Goal: Transaction & Acquisition: Obtain resource

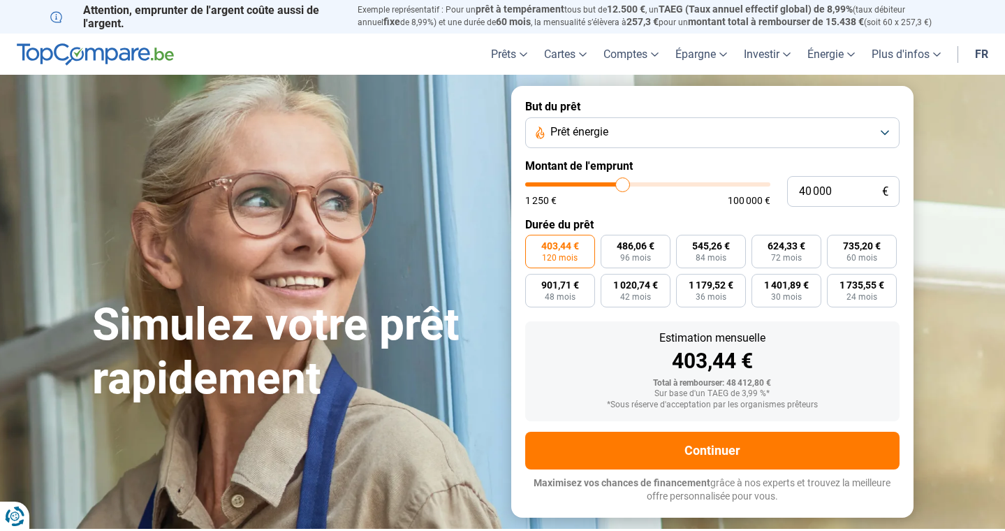
click at [647, 121] on button "Prêt énergie" at bounding box center [712, 132] width 374 height 31
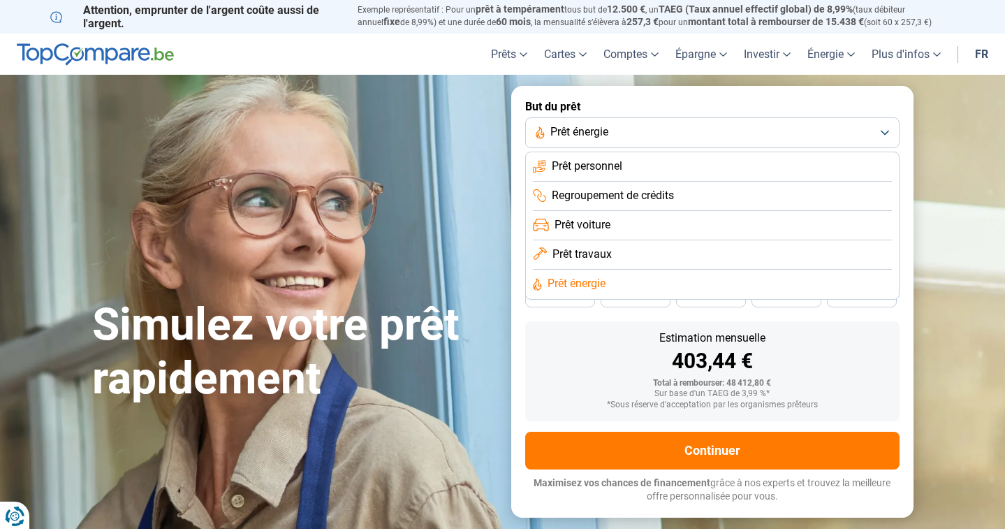
click at [583, 251] on span "Prêt travaux" at bounding box center [582, 254] width 59 height 15
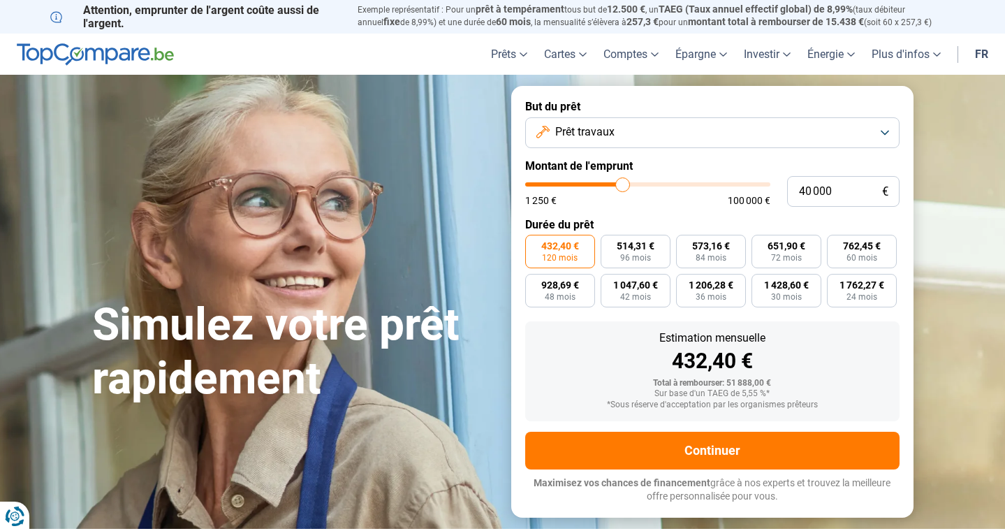
click at [645, 128] on button "Prêt travaux" at bounding box center [712, 132] width 374 height 31
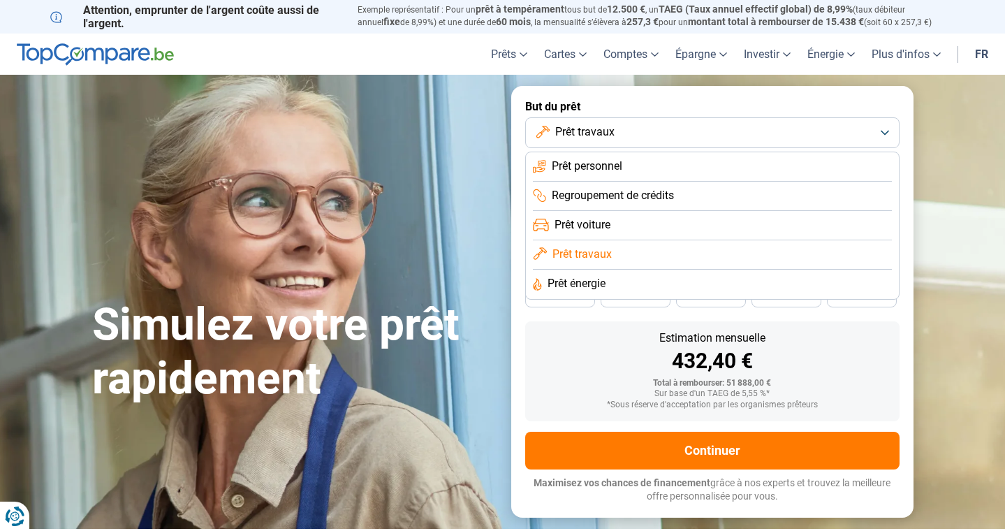
click at [570, 283] on span "Prêt énergie" at bounding box center [577, 283] width 58 height 15
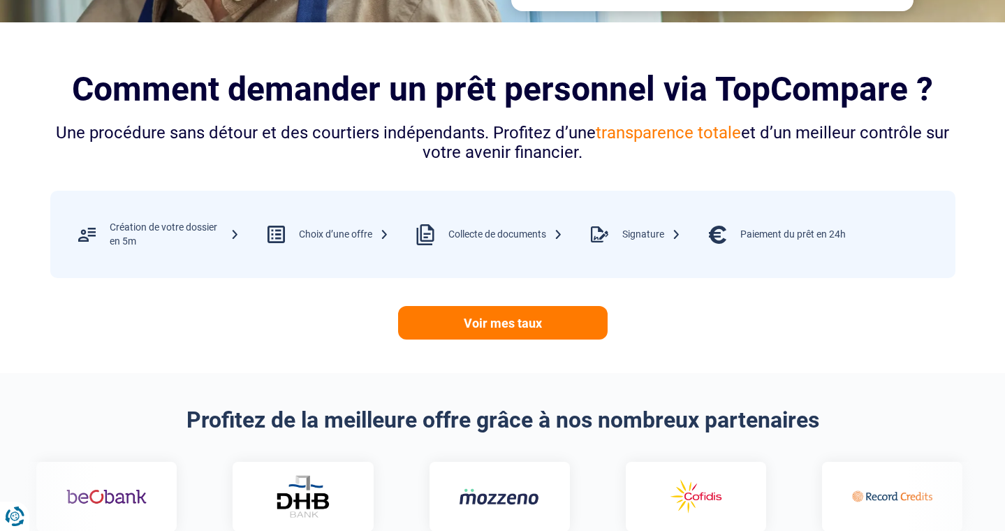
scroll to position [552, 0]
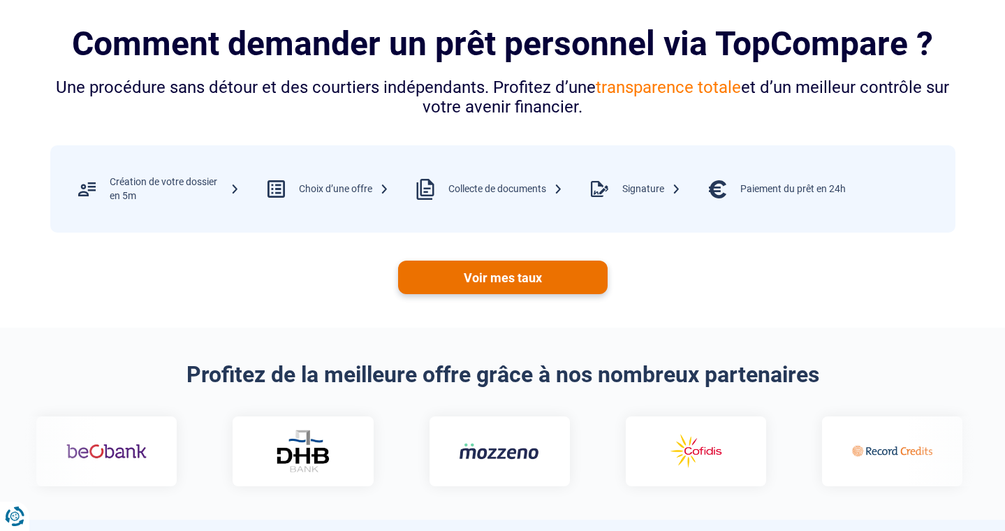
click at [508, 279] on link "Voir mes taux" at bounding box center [503, 278] width 210 height 34
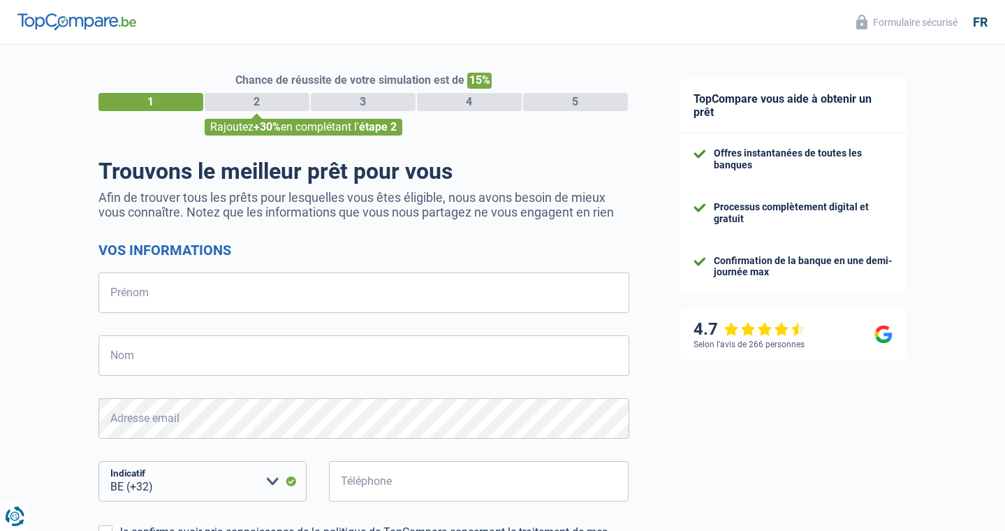
select select "32"
